Goal: Task Accomplishment & Management: Use online tool/utility

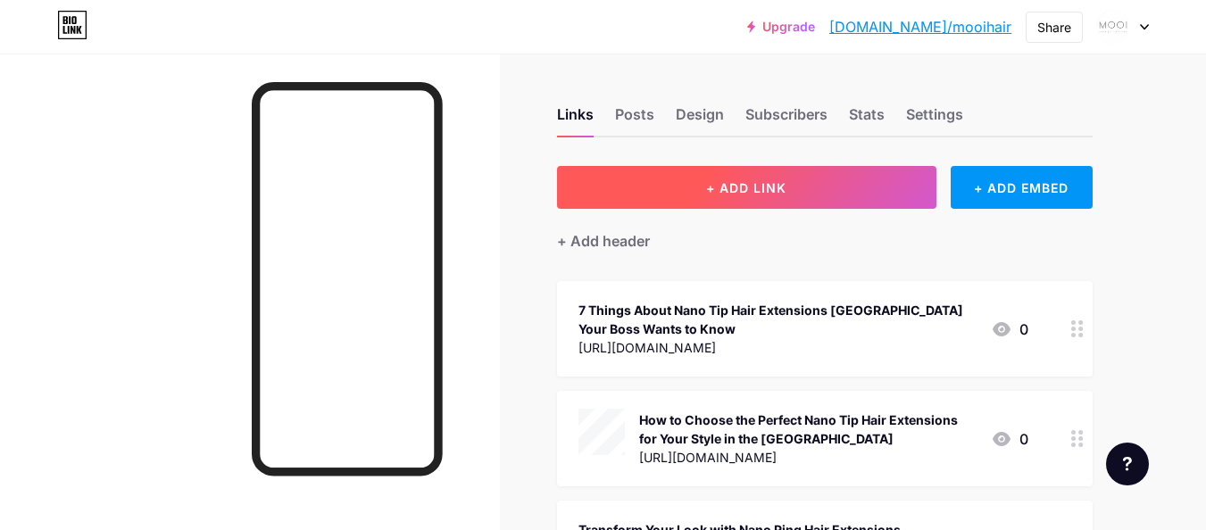
click at [730, 181] on span "+ ADD LINK" at bounding box center [746, 187] width 80 height 15
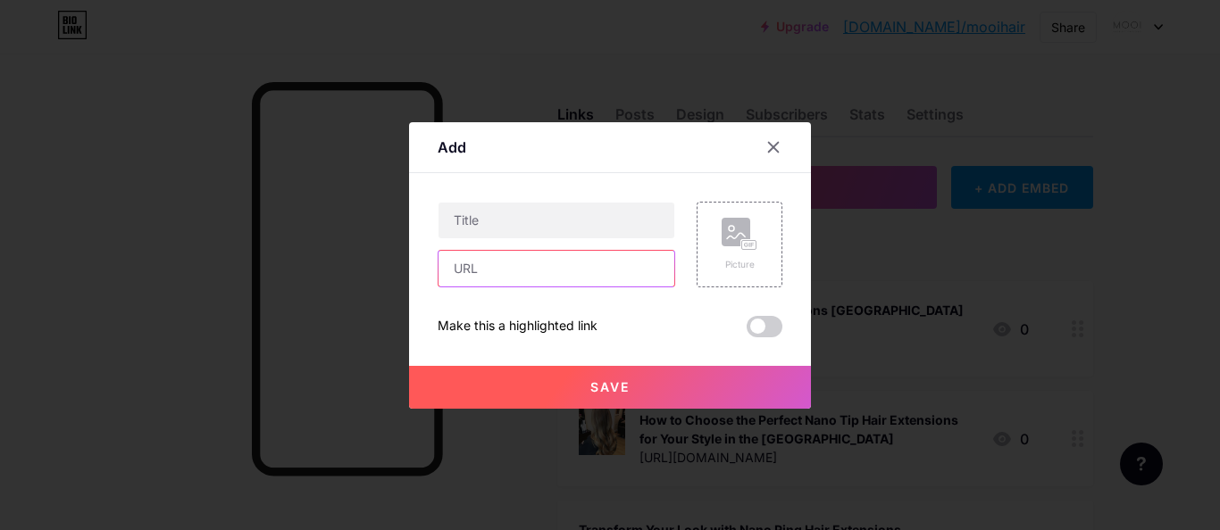
click at [518, 263] on input "text" at bounding box center [556, 269] width 236 height 36
paste input "[URL][DOMAIN_NAME]"
type input "[URL][DOMAIN_NAME]"
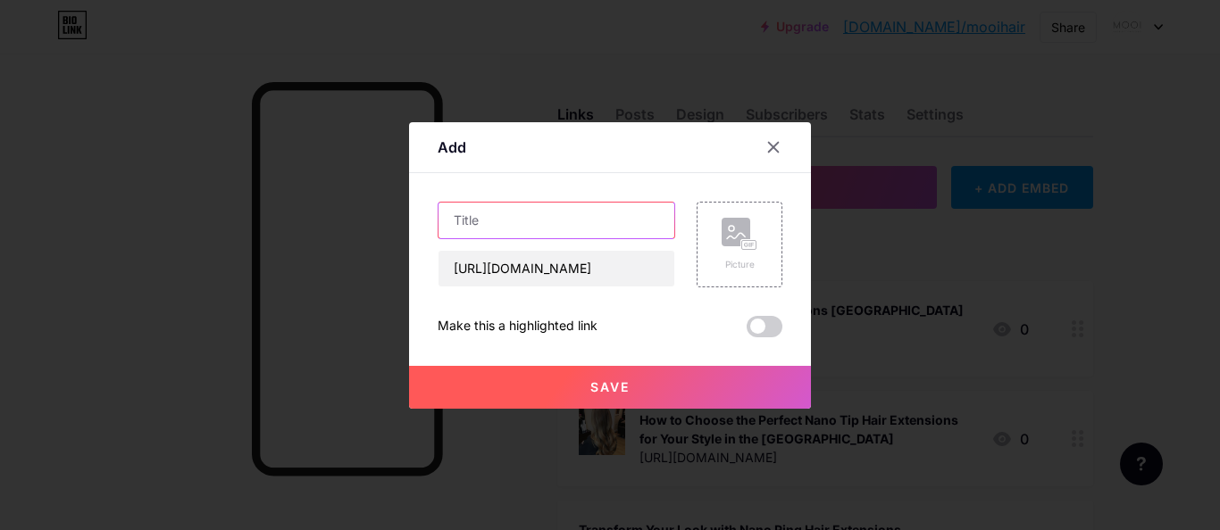
click at [502, 211] on input "text" at bounding box center [556, 221] width 236 height 36
paste input "Why Nano Ring Hair Extensions Are Every Stylist’s Favourite"
type input "Why Nano Ring Hair Extensions Are Every Stylist’s Favourite"
click at [594, 396] on button "Save" at bounding box center [610, 387] width 402 height 43
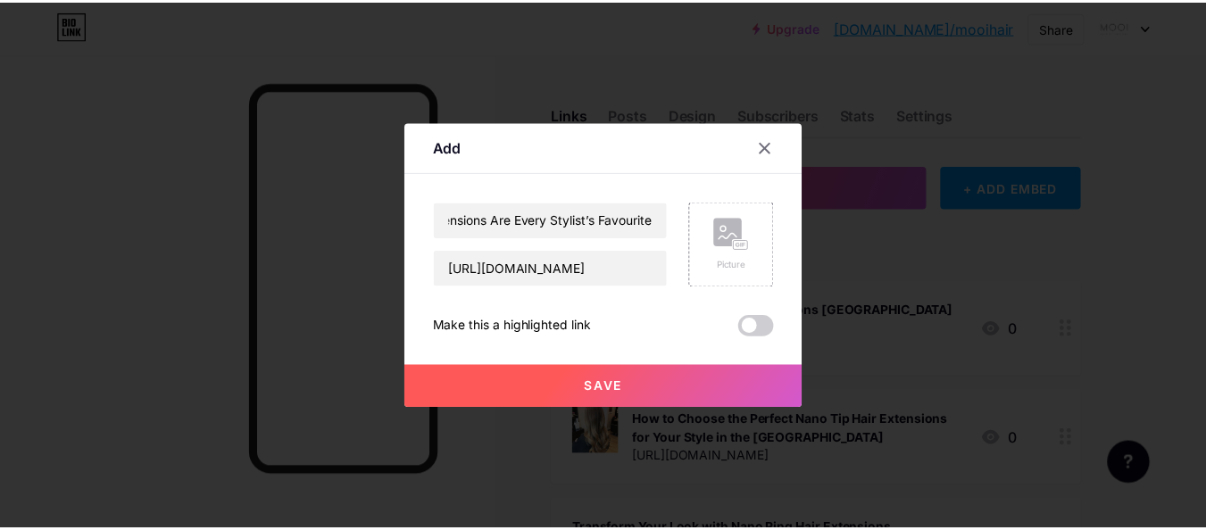
scroll to position [0, 0]
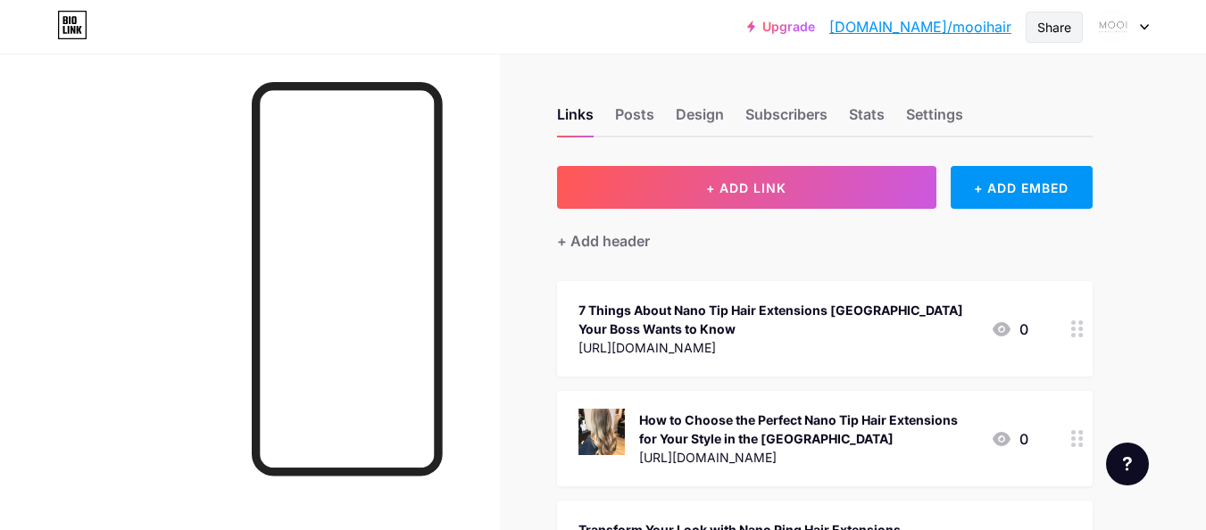
click at [1036, 26] on div "Share" at bounding box center [1054, 27] width 57 height 31
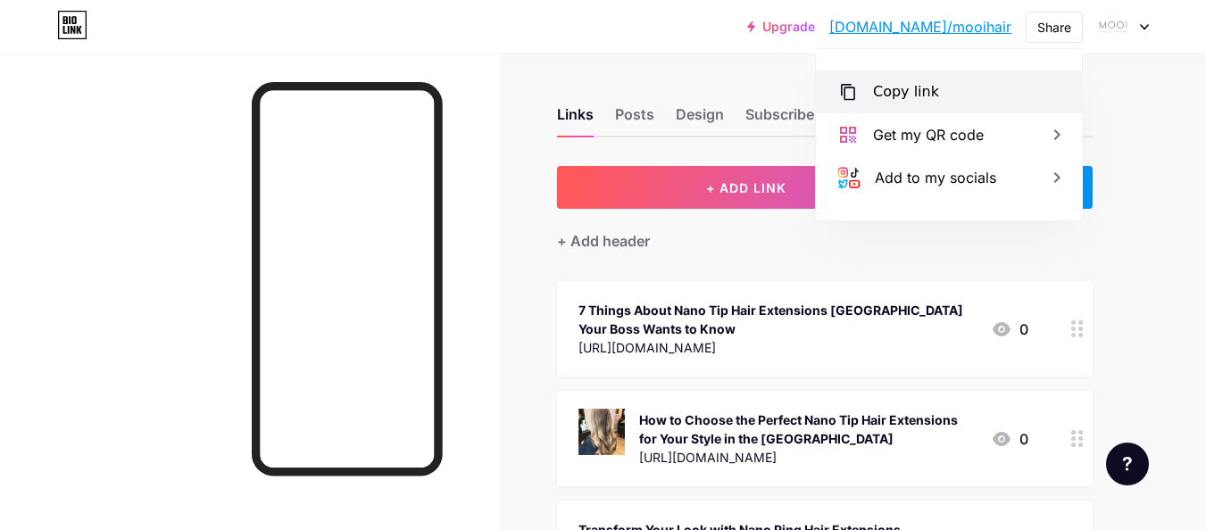
click at [888, 98] on div "Copy link" at bounding box center [906, 91] width 66 height 21
